Goal: Complete application form

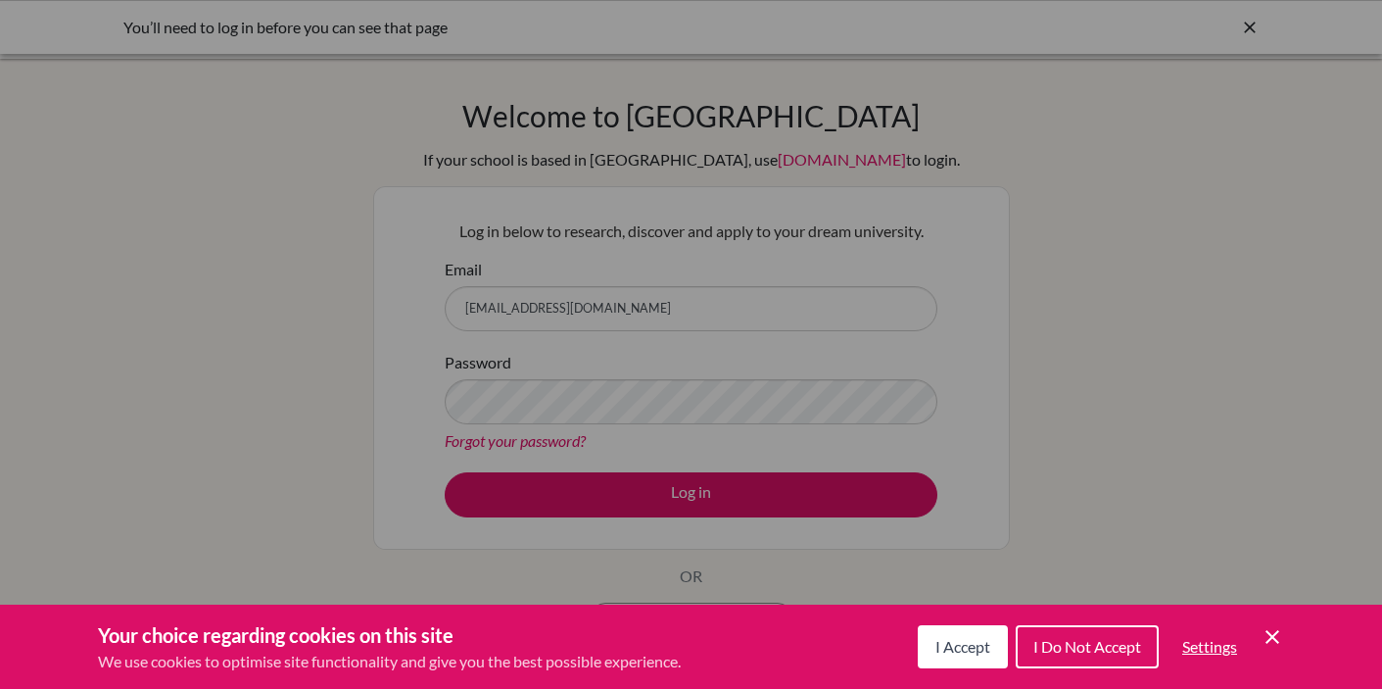
click at [957, 641] on span "I Accept" at bounding box center [962, 646] width 55 height 19
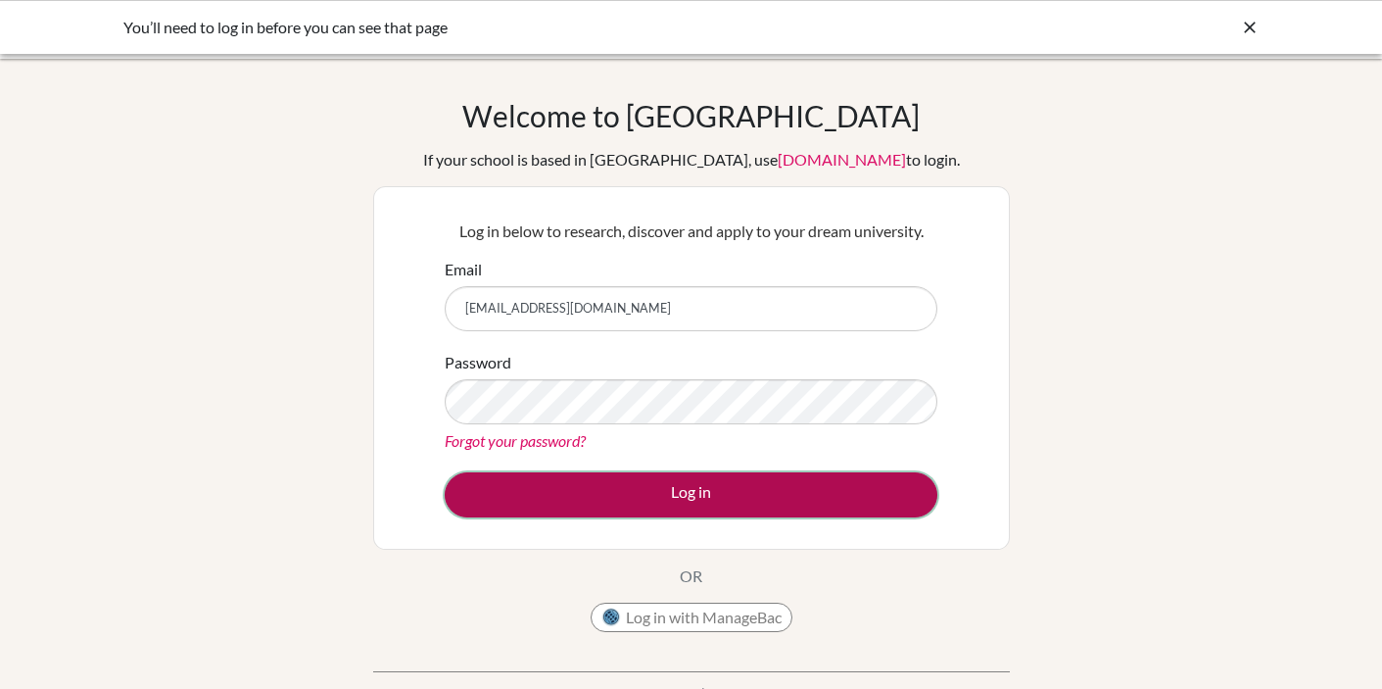
click at [752, 487] on button "Log in" at bounding box center [691, 494] width 493 height 45
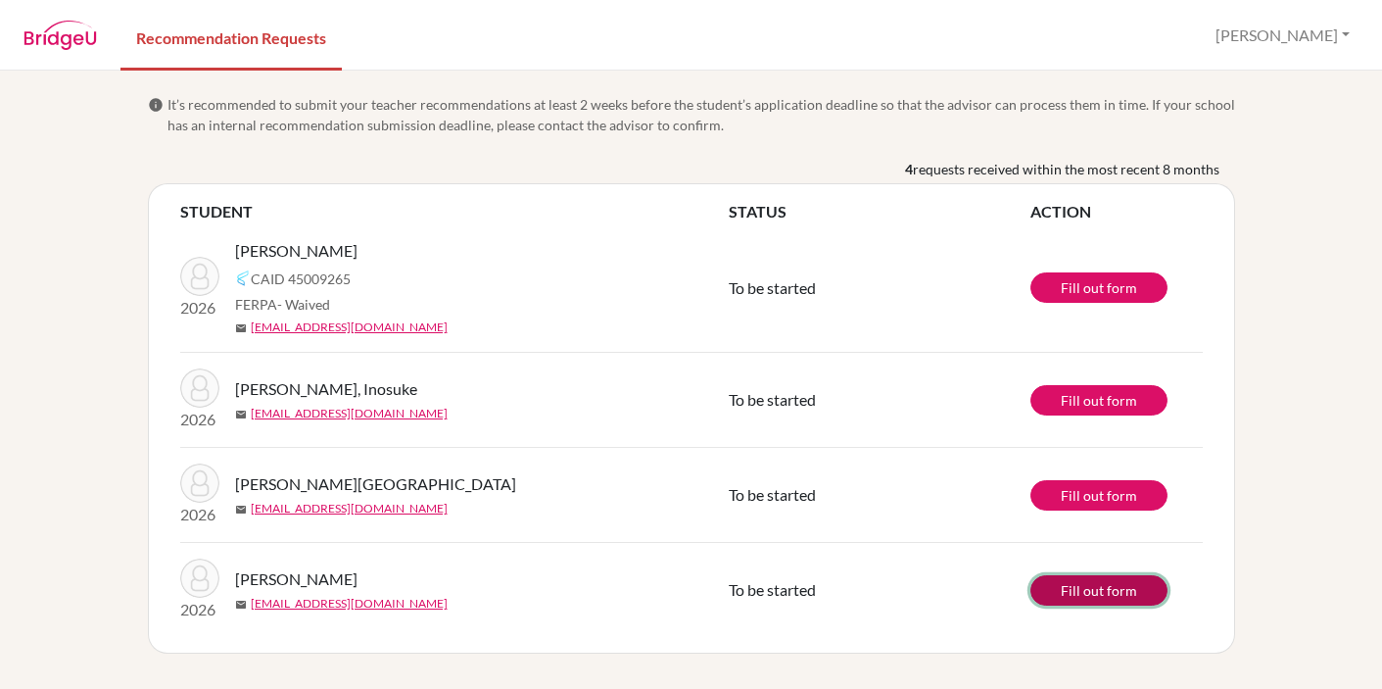
click at [1053, 591] on link "Fill out form" at bounding box center [1098, 590] width 137 height 30
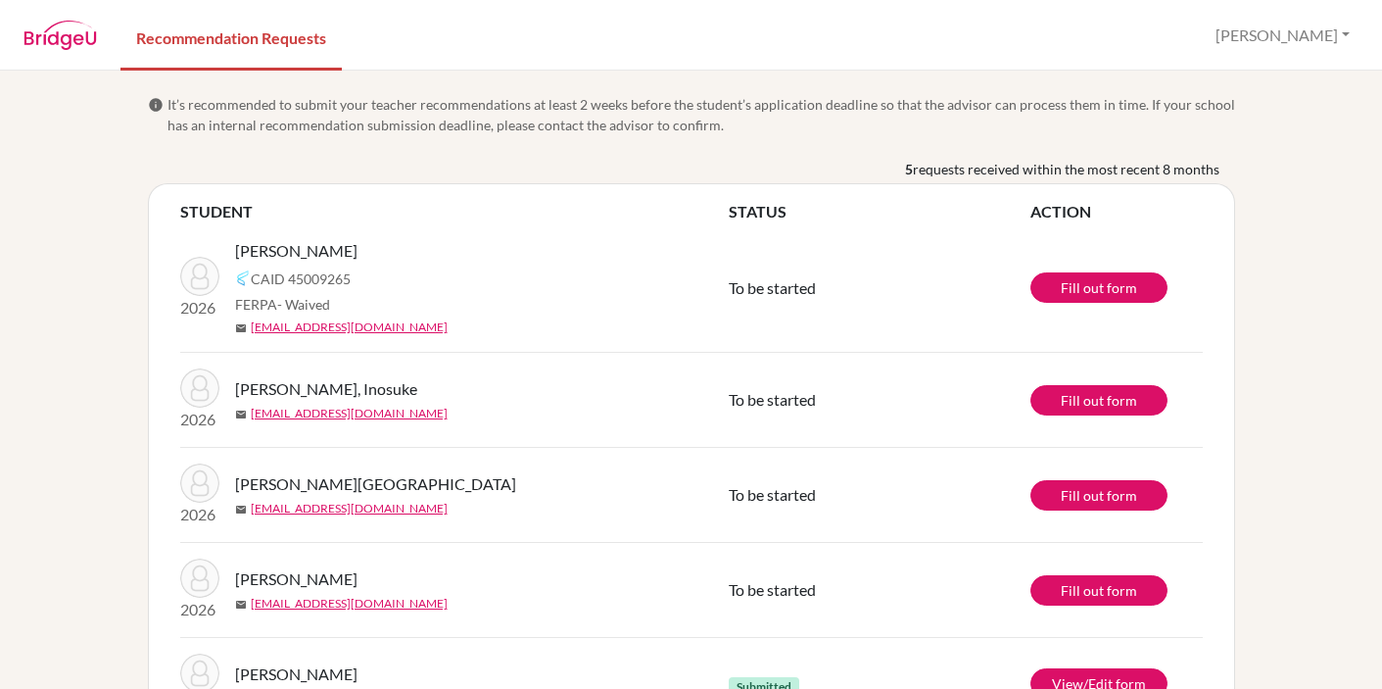
scroll to position [56, 0]
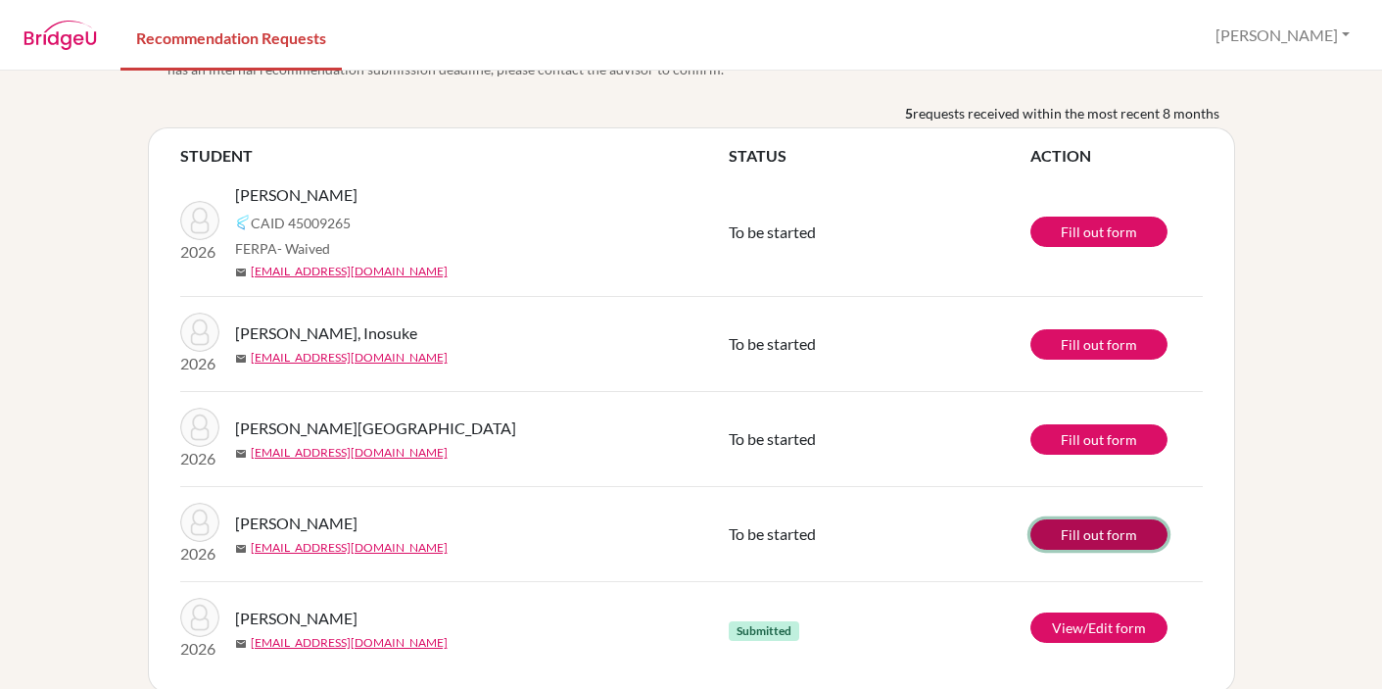
click at [1086, 528] on link "Fill out form" at bounding box center [1098, 534] width 137 height 30
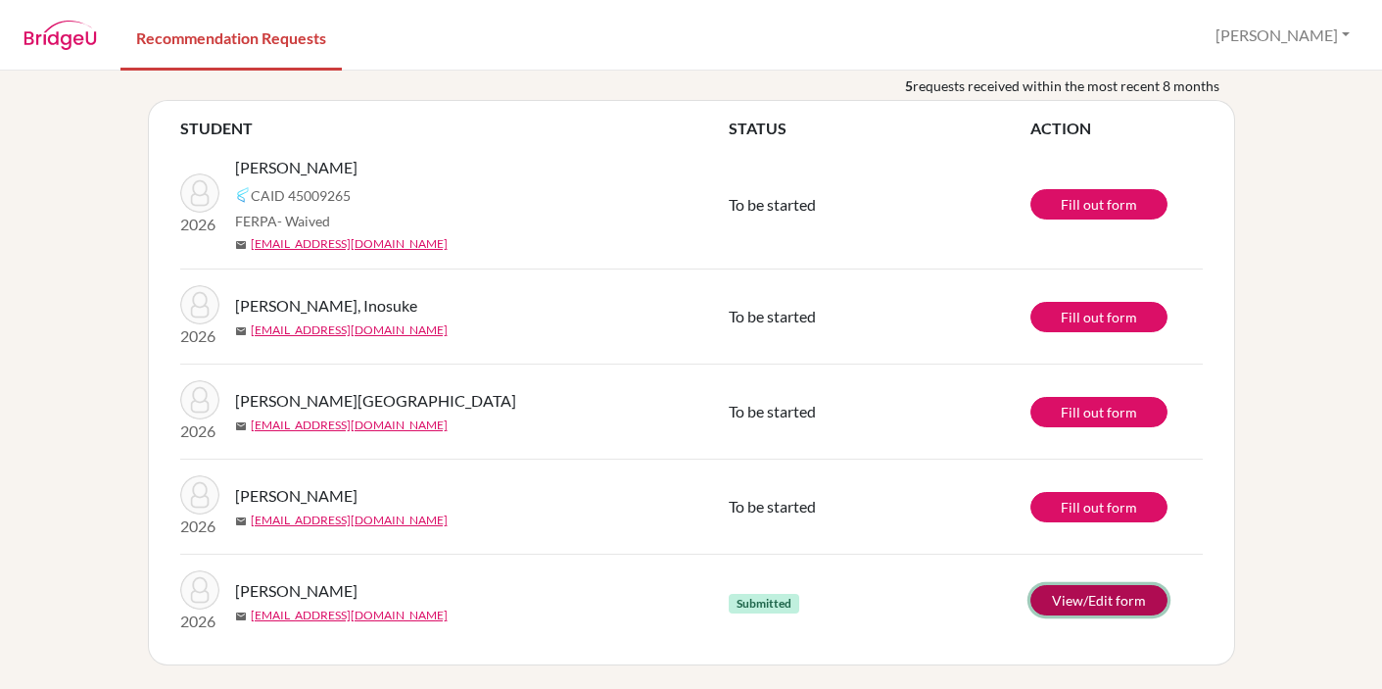
click at [1064, 598] on link "View/Edit form" at bounding box center [1098, 600] width 137 height 30
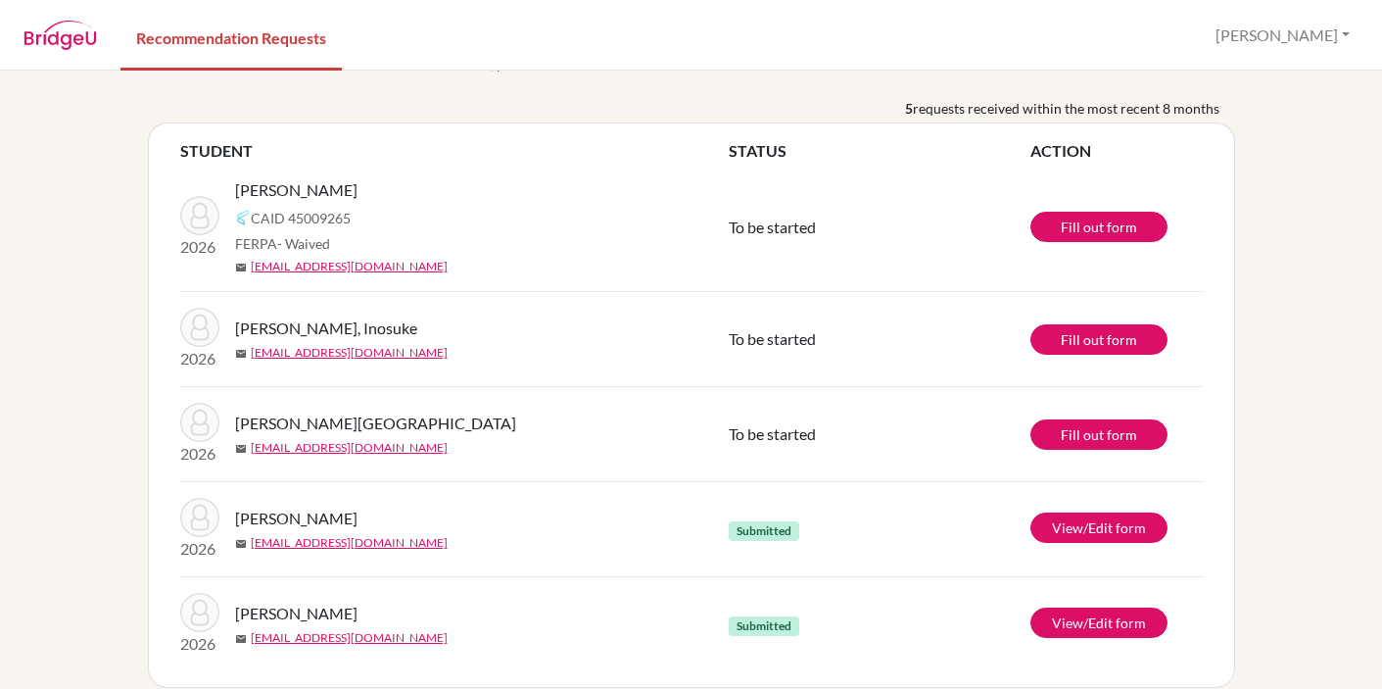
scroll to position [83, 0]
